Goal: Task Accomplishment & Management: Use online tool/utility

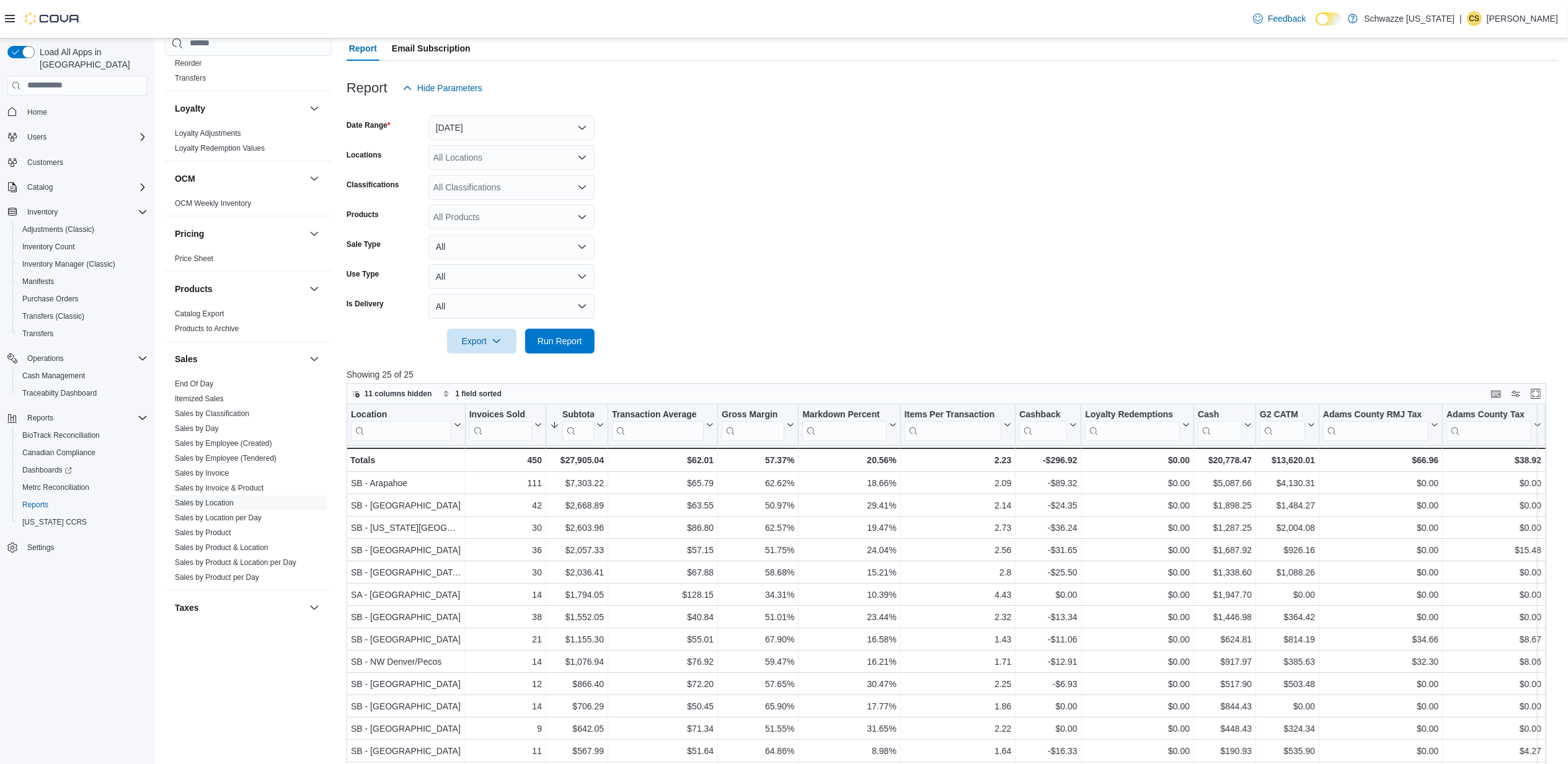
scroll to position [108, 0]
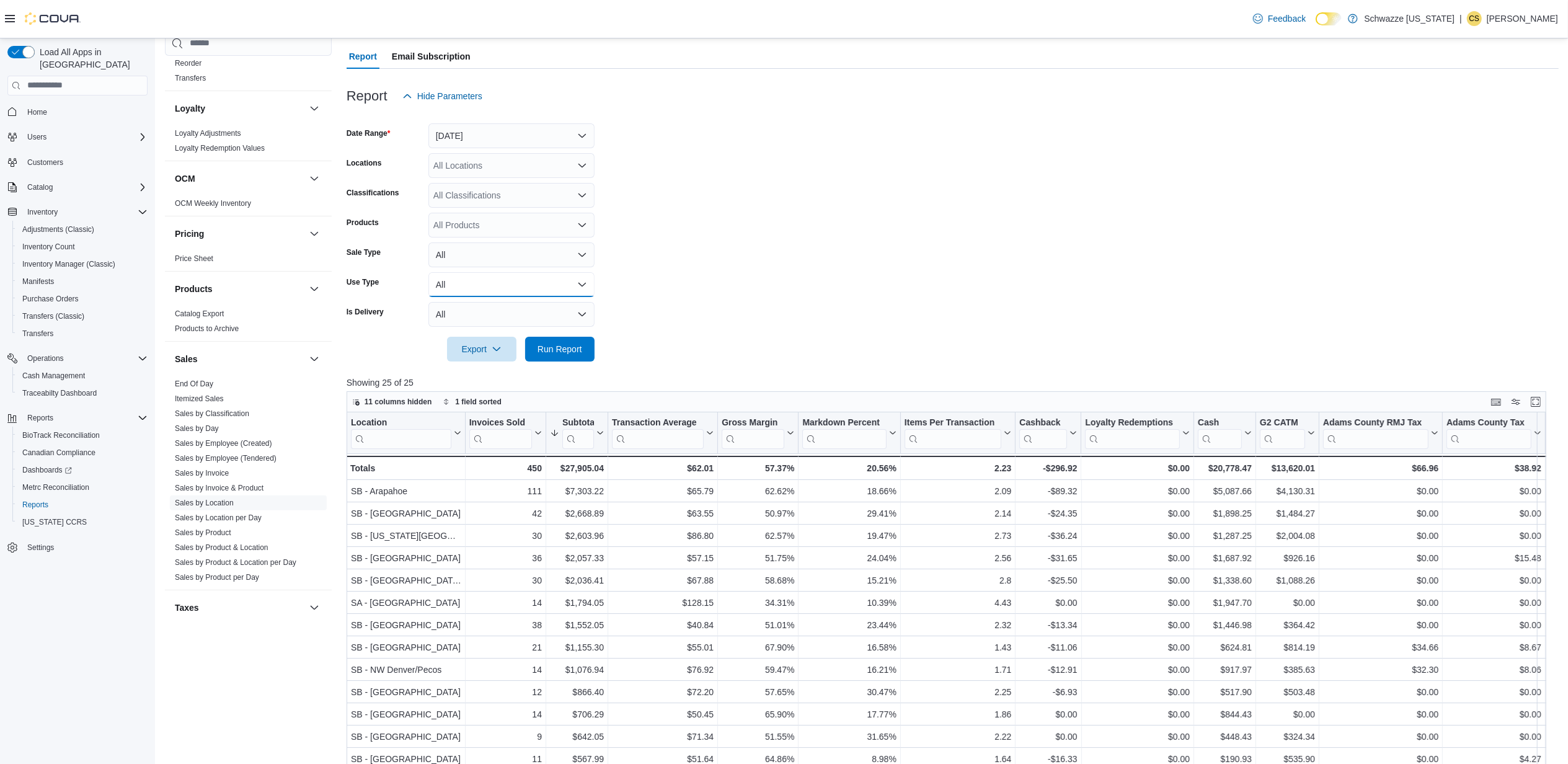
click at [504, 283] on button "All" at bounding box center [511, 285] width 166 height 25
click at [481, 358] on span "Medical" at bounding box center [519, 359] width 141 height 15
click at [551, 351] on span "Run Report" at bounding box center [560, 349] width 45 height 12
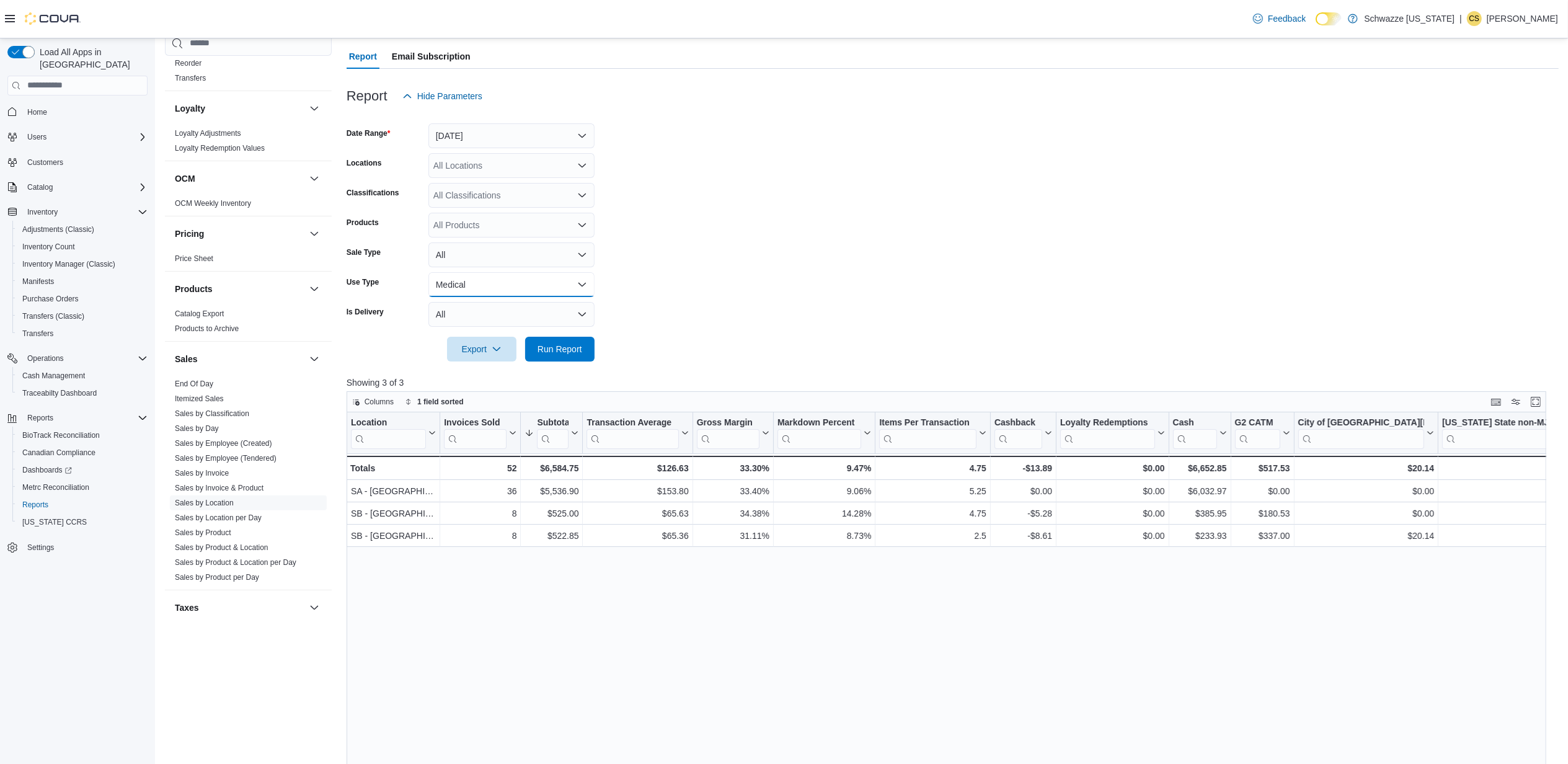
click at [446, 283] on button "Medical" at bounding box center [511, 285] width 166 height 25
click at [459, 336] on span "Recreational" at bounding box center [519, 334] width 141 height 15
click at [566, 345] on span "Run Report" at bounding box center [560, 349] width 45 height 12
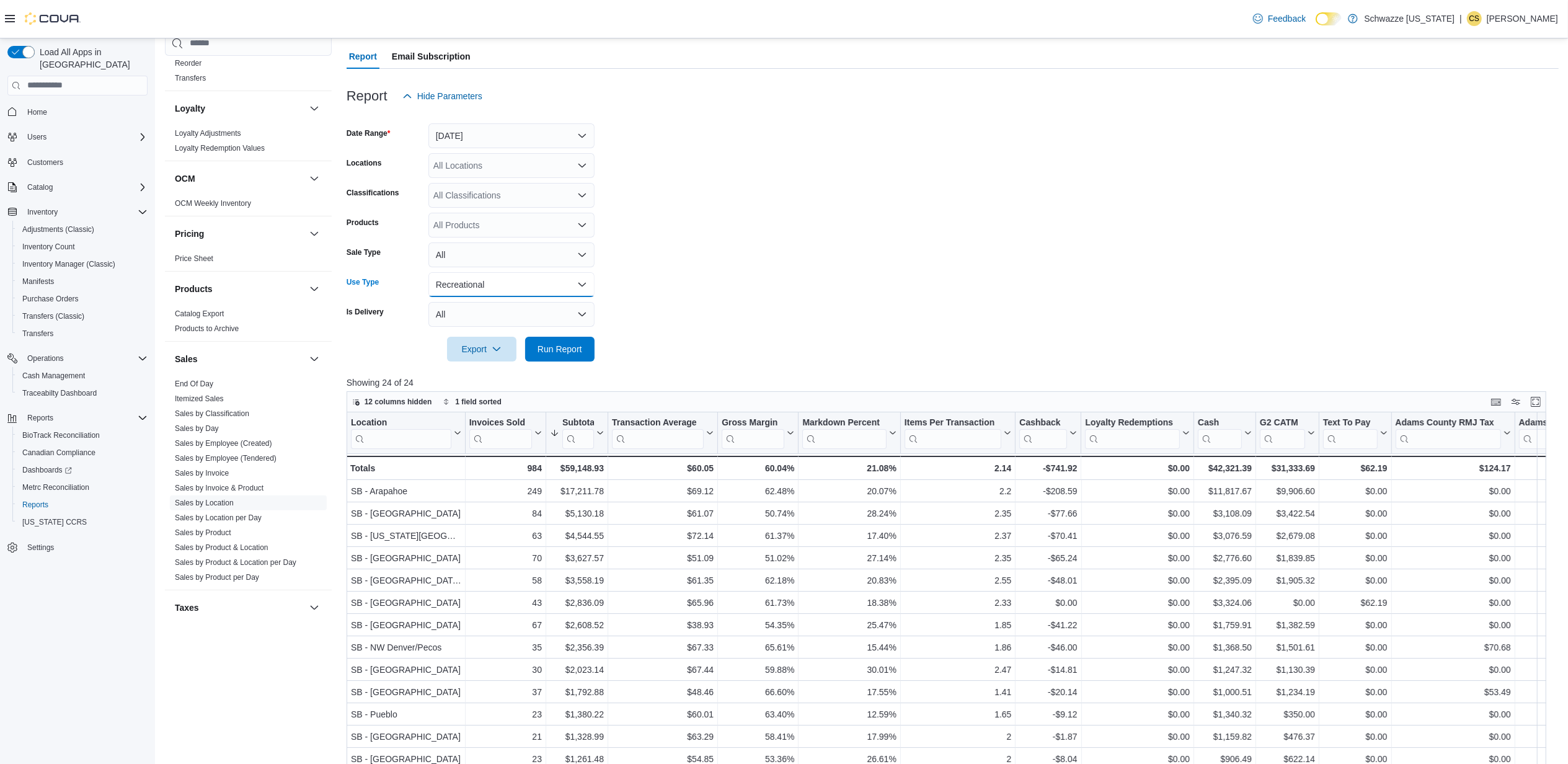
click at [462, 282] on button "Recreational" at bounding box center [511, 285] width 166 height 25
click at [460, 298] on button "All" at bounding box center [511, 310] width 166 height 25
click at [548, 355] on span "Run Report" at bounding box center [560, 349] width 55 height 25
